Goal: Task Accomplishment & Management: Complete application form

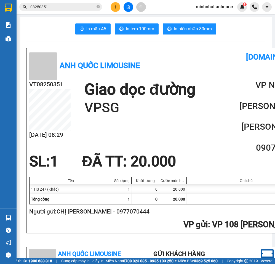
click at [117, 5] on icon "plus" at bounding box center [116, 7] width 4 height 4
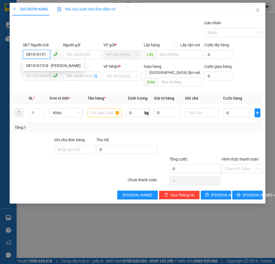
type input "0818101518"
click at [59, 65] on div "0818101518 - [PERSON_NAME]" at bounding box center [53, 66] width 54 height 6
type input "[PERSON_NAME]"
type input "0977739904"
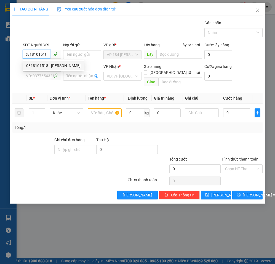
type input "ANH HÀ"
type input "VPVT"
type input "CK SCB 5/8"
type input "30.000"
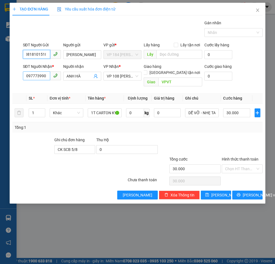
type input "0818101518"
click at [35, 76] on input "0977739904" at bounding box center [36, 75] width 27 height 9
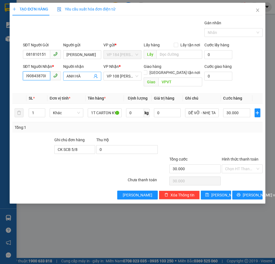
type input "0908438708"
click at [89, 78] on input "ANH HÀ" at bounding box center [79, 76] width 26 height 6
type input "A"
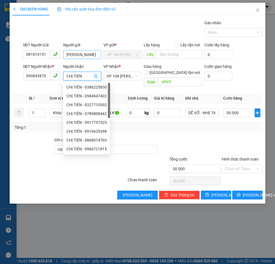
type input "CHỊ TIÊN"
click at [94, 54] on input "[PERSON_NAME]" at bounding box center [82, 54] width 38 height 9
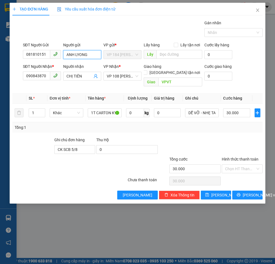
click at [88, 56] on input "ANH LYONG" at bounding box center [82, 54] width 38 height 9
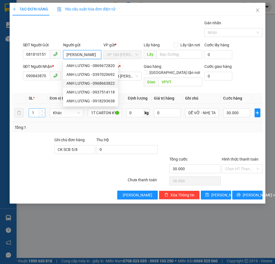
type input "[PERSON_NAME]"
click at [37, 109] on input "1" at bounding box center [37, 113] width 16 height 8
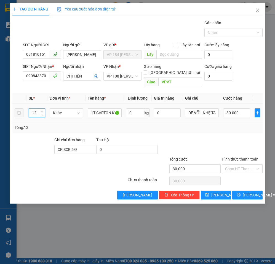
type input "1"
type input "2"
drag, startPoint x: 91, startPoint y: 108, endPoint x: 133, endPoint y: 112, distance: 42.0
click at [133, 112] on tr "2 Khác 1T CARTON KVANG 0 kg 0 DỄ VỠ - NHẸ TAY 30.000" at bounding box center [137, 113] width 250 height 18
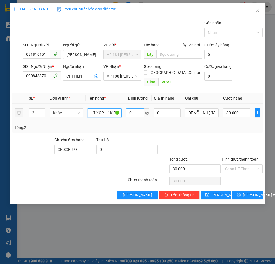
scroll to position [0, 3]
type input "1T XỐP + 1K ĐEN"
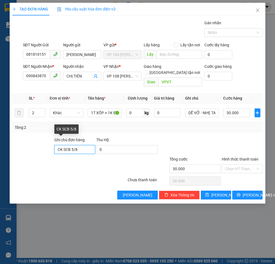
drag, startPoint x: 80, startPoint y: 143, endPoint x: 46, endPoint y: 147, distance: 34.7
click at [46, 147] on div "Ghi chú đơn hàng CK SCB [DATE] Hộ 0" at bounding box center [137, 146] width 251 height 19
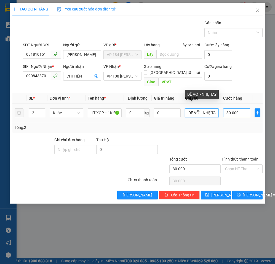
scroll to position [0, 2]
drag, startPoint x: 187, startPoint y: 107, endPoint x: 252, endPoint y: 110, distance: 64.6
click at [252, 110] on tr "2 Khác 1T XỐP + 1K ĐEN 0 kg 0 DỄ VỠ - NHẸ TAY 30.000" at bounding box center [137, 113] width 250 height 18
click at [243, 108] on input "30.000" at bounding box center [236, 112] width 27 height 9
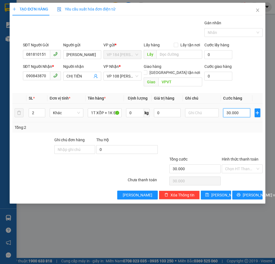
type input "8"
type input "80"
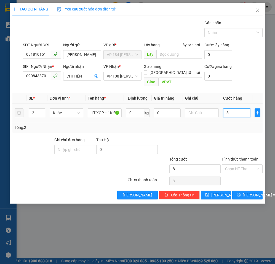
type input "80"
type input "800"
type input "8.000"
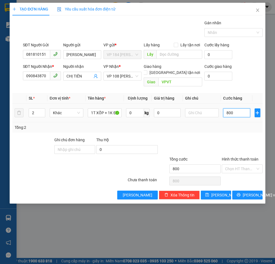
type input "8.000"
type input "80.000"
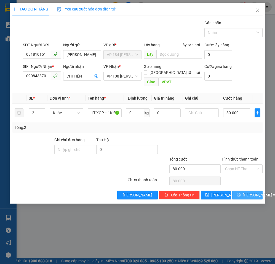
click at [249, 192] on span "[PERSON_NAME] và In" at bounding box center [262, 195] width 39 height 6
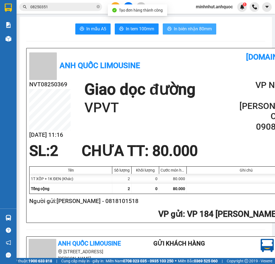
click at [184, 29] on span "In biên nhận 80mm" at bounding box center [193, 28] width 38 height 7
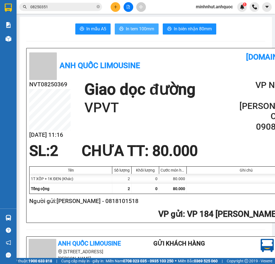
click at [136, 29] on span "In tem 100mm" at bounding box center [140, 28] width 28 height 7
